Goal: Task Accomplishment & Management: Manage account settings

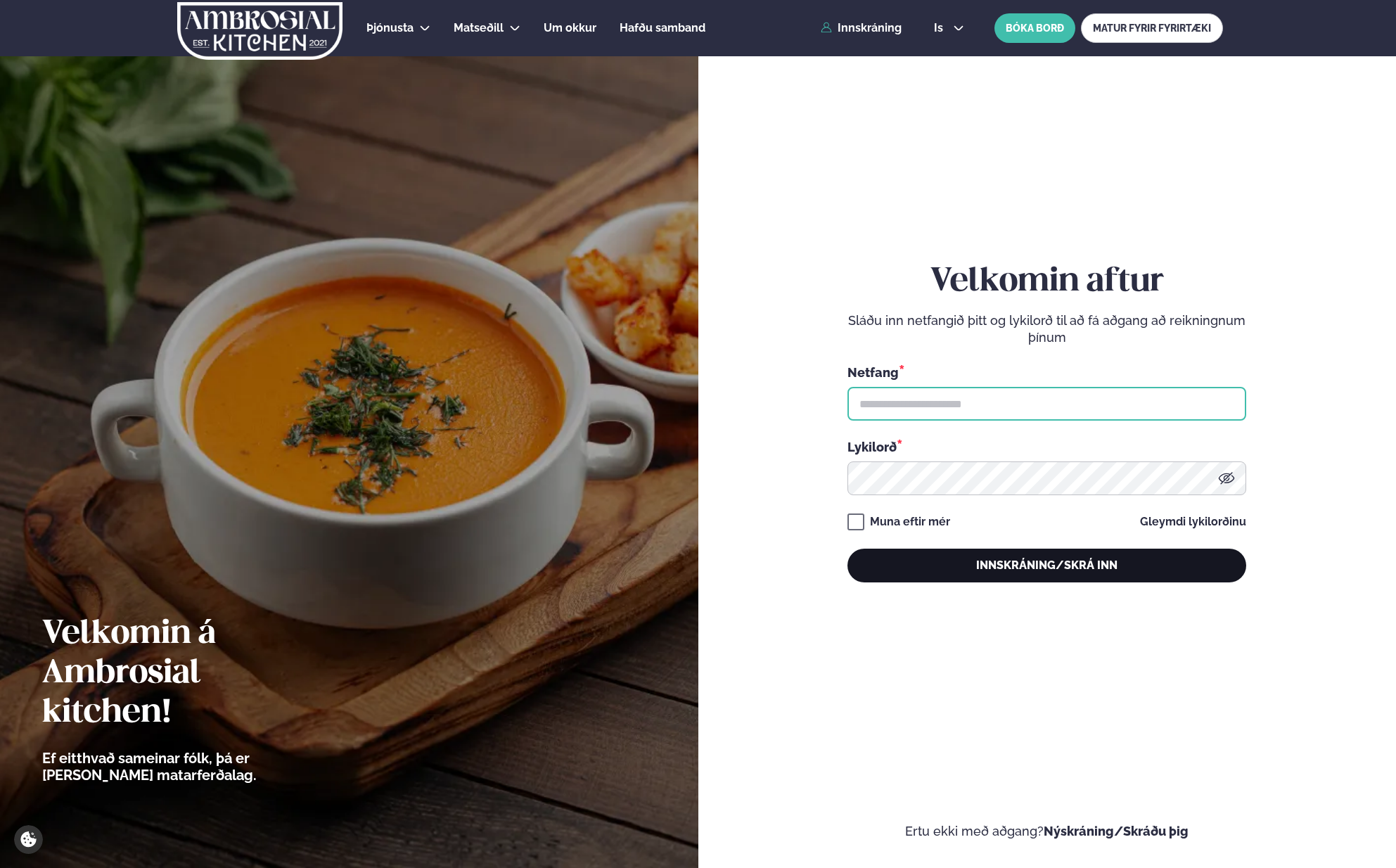
type input "**********"
click at [1072, 569] on button "Innskráning/Skrá inn" at bounding box center [1047, 565] width 399 height 34
